Goal: Ask a question

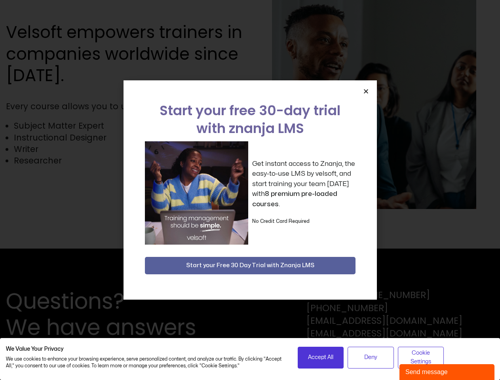
click at [250, 190] on div "Get instant access to Znanja, the easy-to-use LMS by velsoft, and start trainin…" at bounding box center [250, 192] width 211 height 103
click at [366, 91] on icon "Close" at bounding box center [366, 91] width 6 height 6
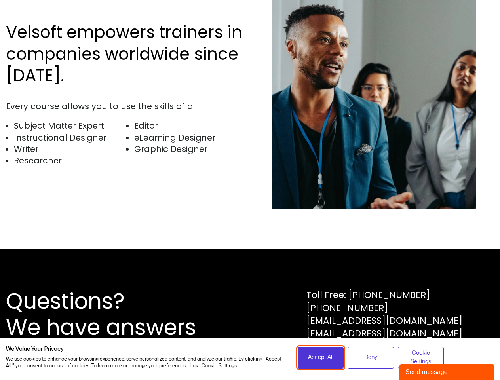
click at [321, 358] on span "Accept All" at bounding box center [320, 357] width 25 height 9
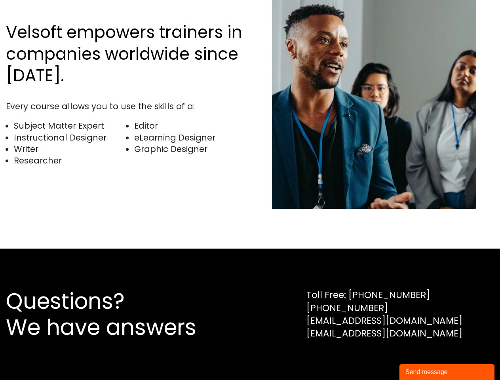
click at [371, 358] on div "Questions? We have answers Toll Free: [PHONE_NUMBER] [PHONE_NUMBER] [EMAIL_ADDR…" at bounding box center [250, 315] width 500 height 132
click at [421, 358] on div "Questions? We have answers Toll Free: [PHONE_NUMBER] [PHONE_NUMBER] [EMAIL_ADDR…" at bounding box center [250, 315] width 500 height 132
click at [447, 372] on div "Send message" at bounding box center [447, 373] width 83 height 10
